Goal: Task Accomplishment & Management: Manage account settings

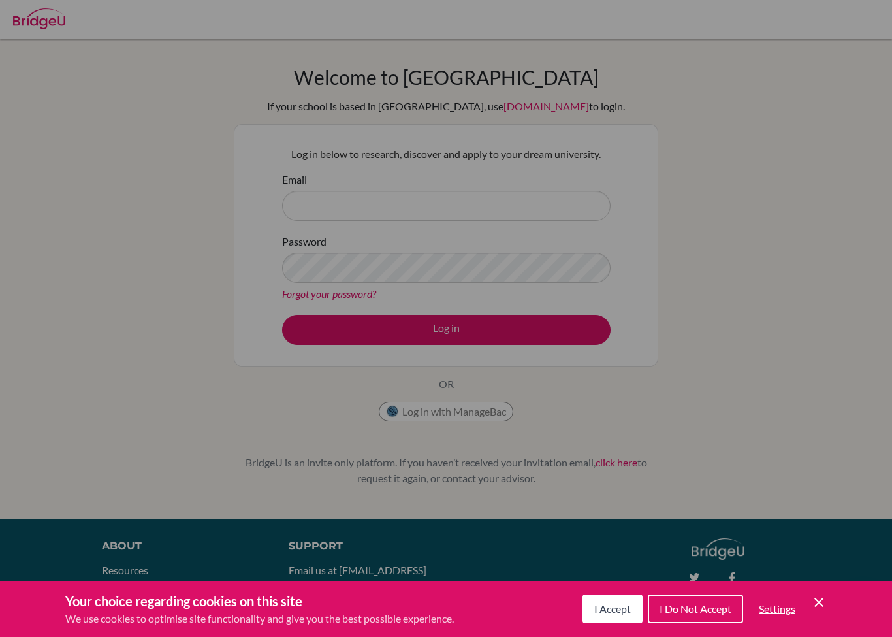
click at [408, 212] on div "Cookie Preferences" at bounding box center [446, 318] width 892 height 637
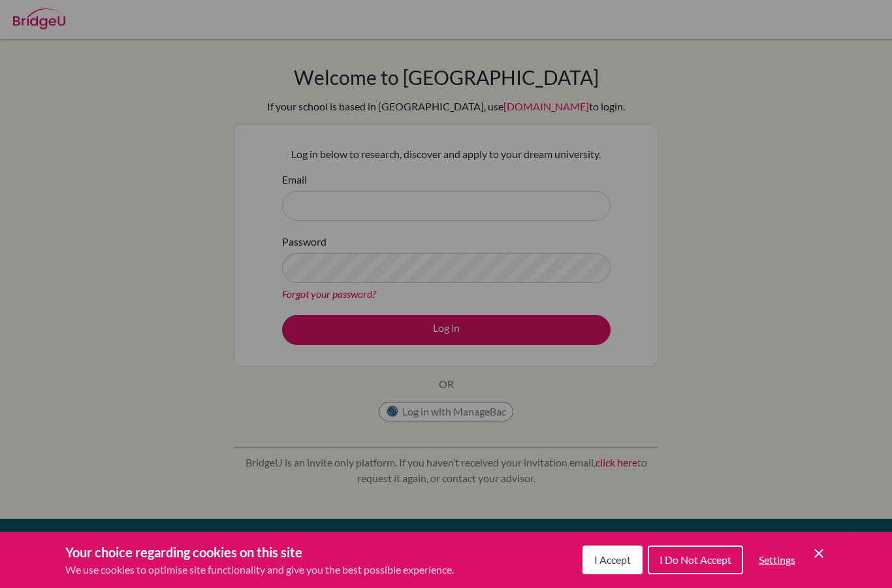
click at [733, 272] on div "Cookie Preferences" at bounding box center [446, 294] width 892 height 588
click at [835, 556] on div "Your choice regarding cookies on this site We use cookies to optimise site func…" at bounding box center [446, 560] width 892 height 56
click at [709, 555] on span "I Do Not Accept" at bounding box center [696, 559] width 72 height 12
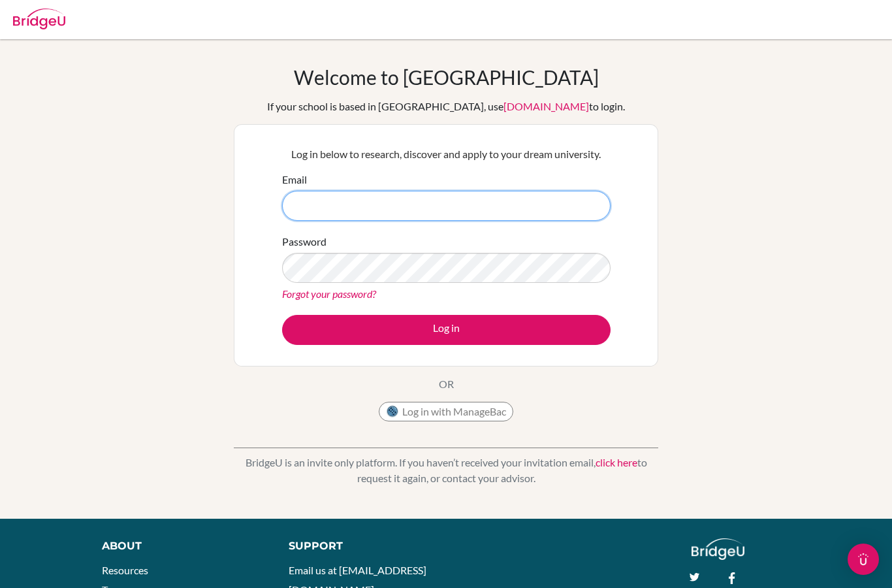
click at [584, 208] on input "Email" at bounding box center [446, 206] width 328 height 30
type input "j"
type input "[EMAIL_ADDRESS][DOMAIN_NAME]"
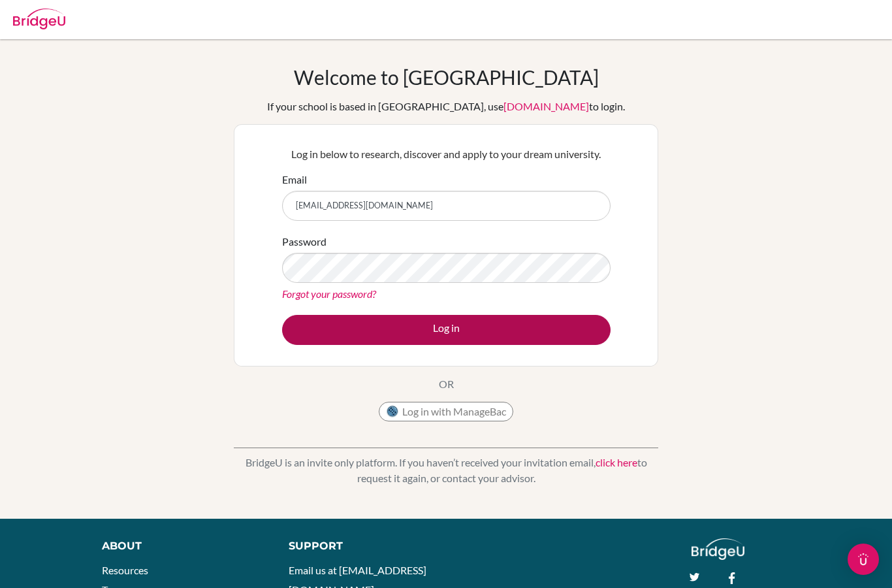
click at [587, 328] on button "Log in" at bounding box center [446, 330] width 328 height 30
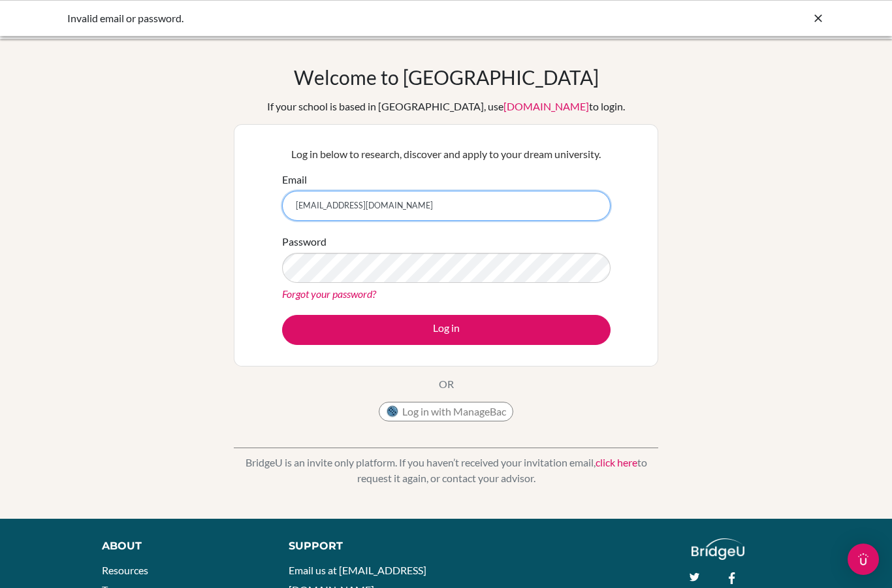
click at [304, 192] on input "yaetious@gmail.com" at bounding box center [446, 206] width 328 height 30
click at [313, 204] on input "yaetious@gmail.com" at bounding box center [446, 206] width 328 height 30
click at [307, 204] on input "yaetious@gmail.com" at bounding box center [446, 206] width 328 height 30
type input "[PERSON_NAME][EMAIL_ADDRESS][PERSON_NAME][DOMAIN_NAME]"
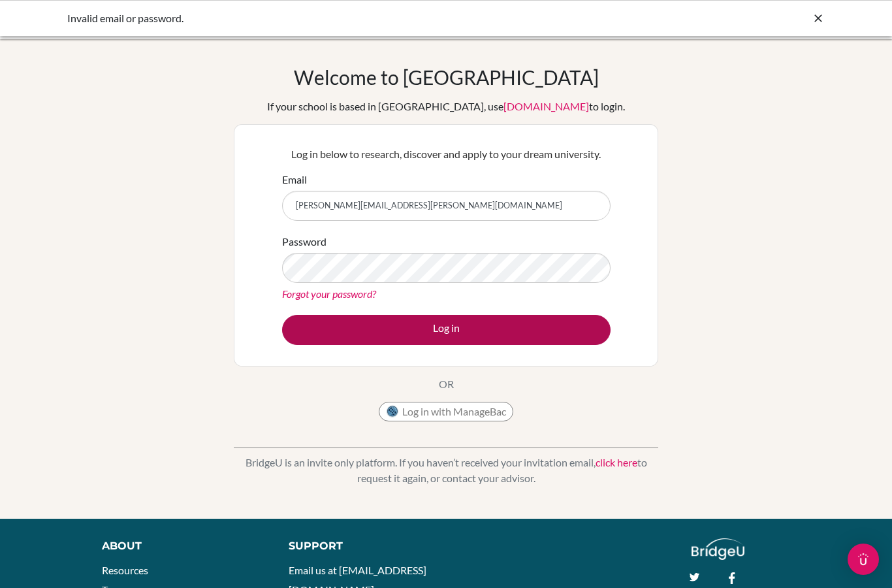
click at [558, 336] on button "Log in" at bounding box center [446, 330] width 328 height 30
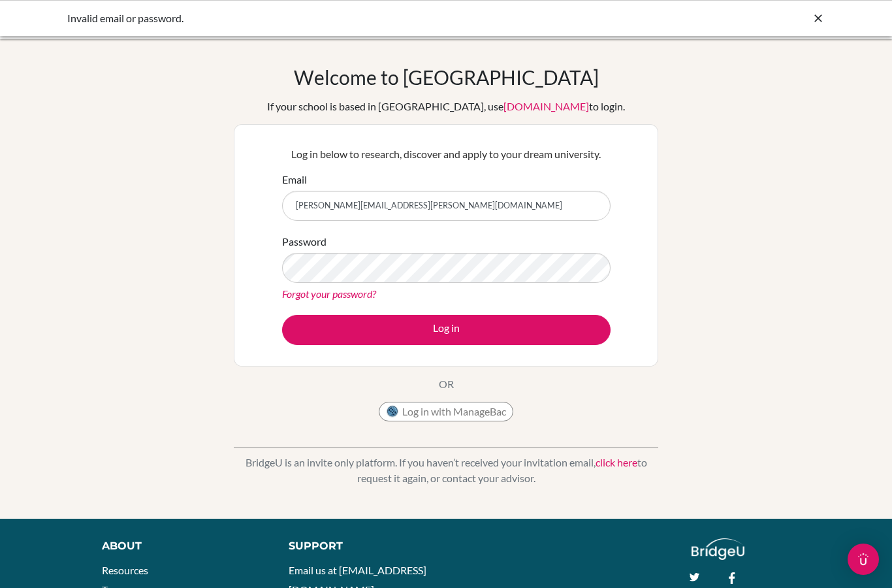
click at [817, 17] on icon at bounding box center [818, 18] width 13 height 13
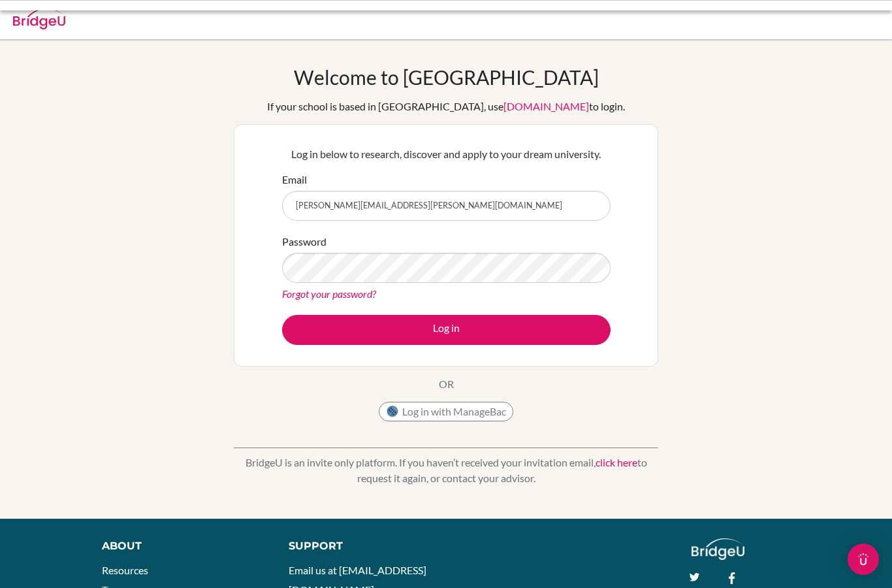
click at [816, 17] on div at bounding box center [446, 19] width 879 height 39
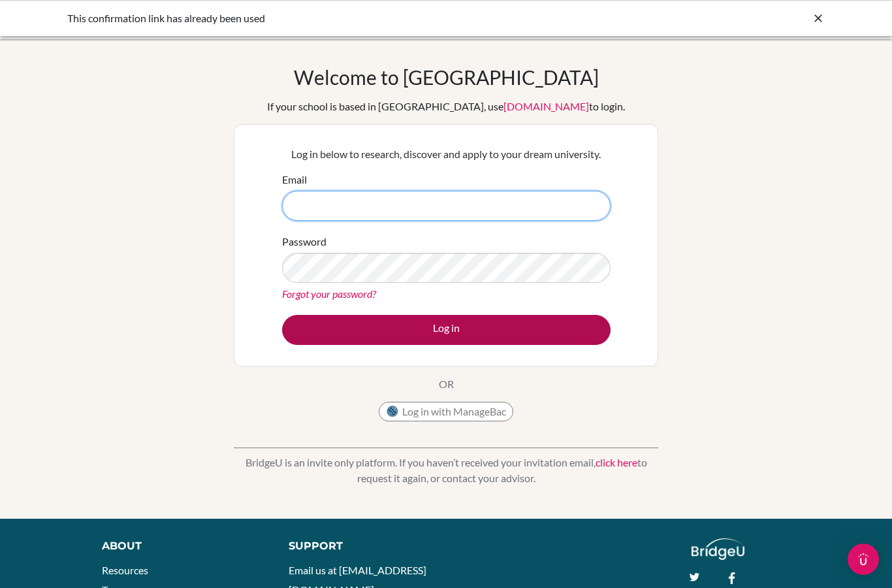
type input "[PERSON_NAME][EMAIL_ADDRESS][PERSON_NAME][DOMAIN_NAME]"
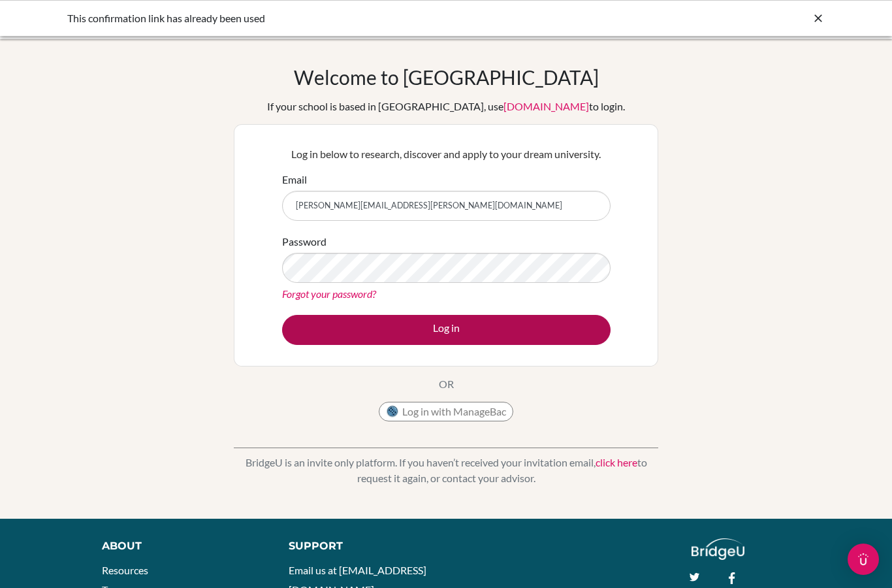
click at [470, 334] on button "Log in" at bounding box center [446, 330] width 328 height 30
